Goal: Task Accomplishment & Management: Use online tool/utility

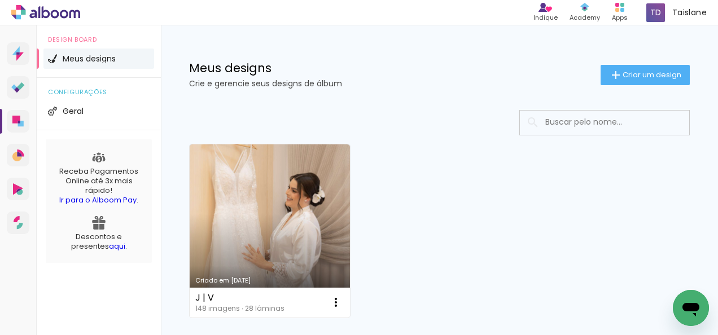
drag, startPoint x: 141, startPoint y: 98, endPoint x: 459, endPoint y: 352, distance: 407.0
click at [459, 335] on html "link( href="../../bower_components/polymer/polymer.html" rel="import" ) picture…" at bounding box center [359, 167] width 718 height 335
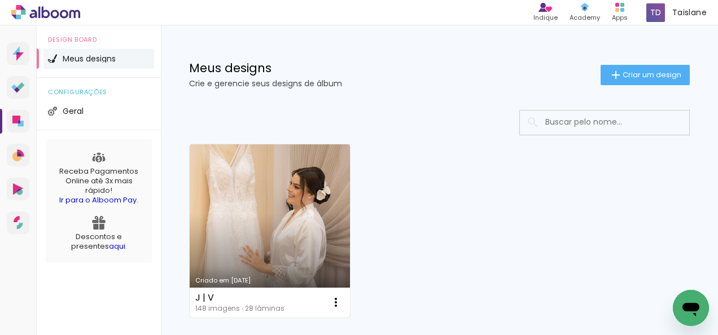
click at [253, 253] on link "Criado em [DATE]" at bounding box center [270, 231] width 160 height 173
